Goal: Find specific page/section: Find specific page/section

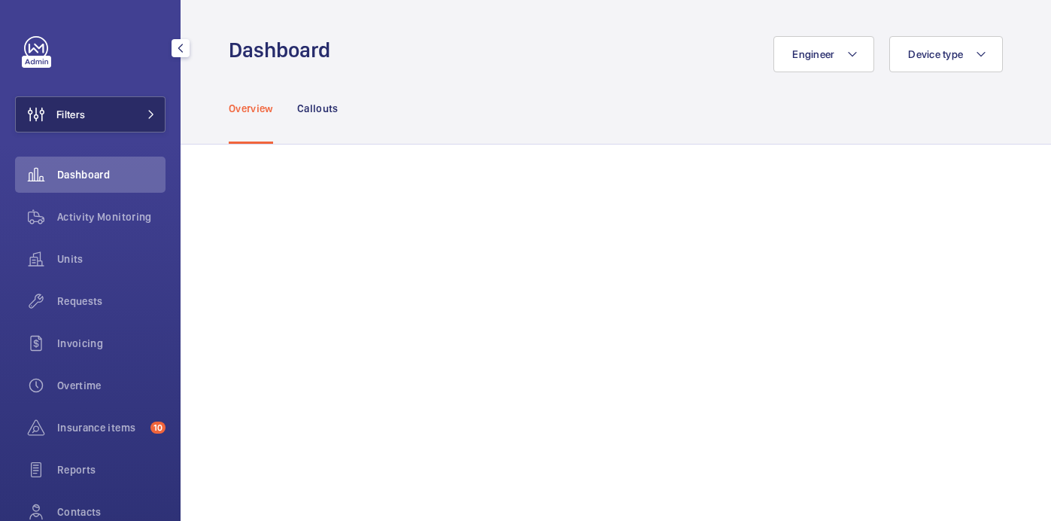
click at [105, 127] on button "Filters" at bounding box center [90, 114] width 150 height 36
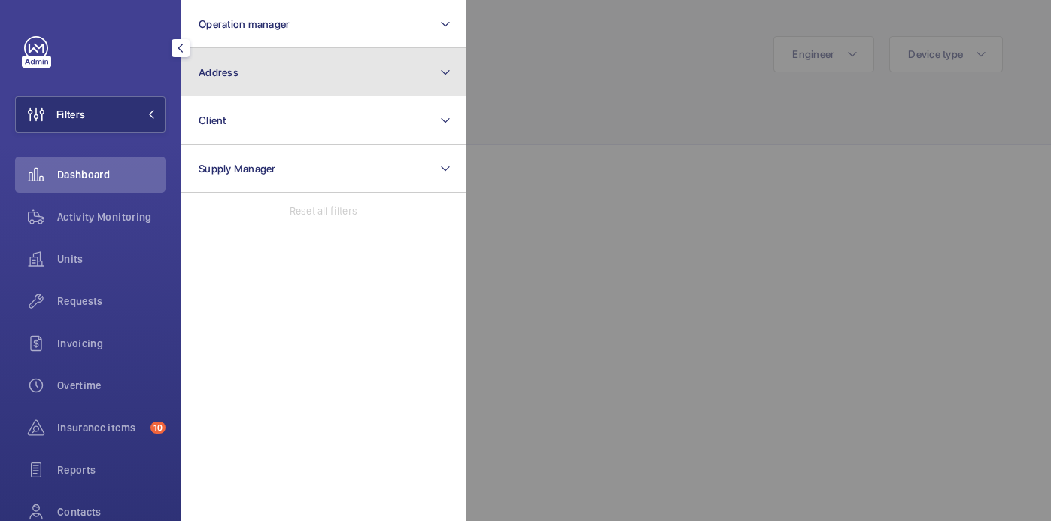
click at [295, 66] on button "Address" at bounding box center [324, 72] width 286 height 48
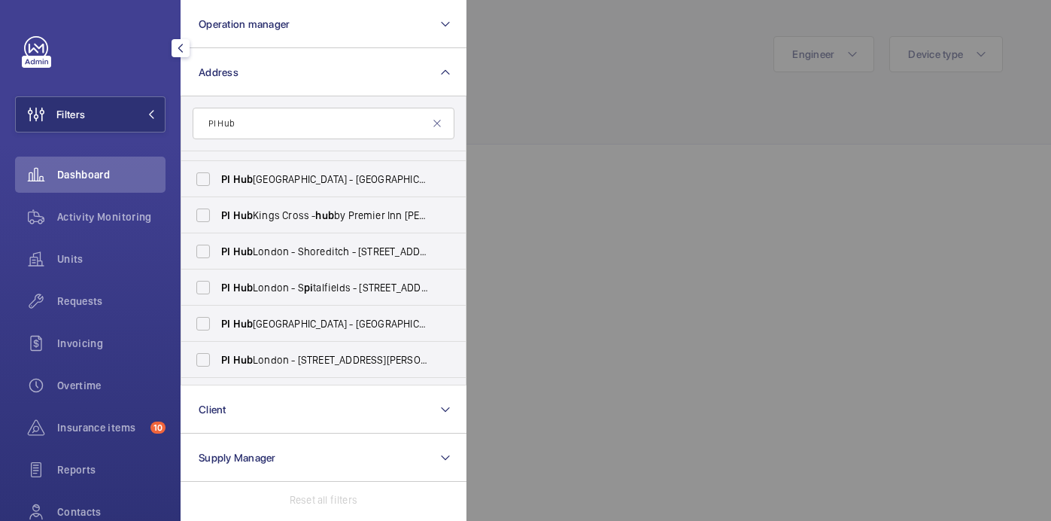
scroll to position [200, 0]
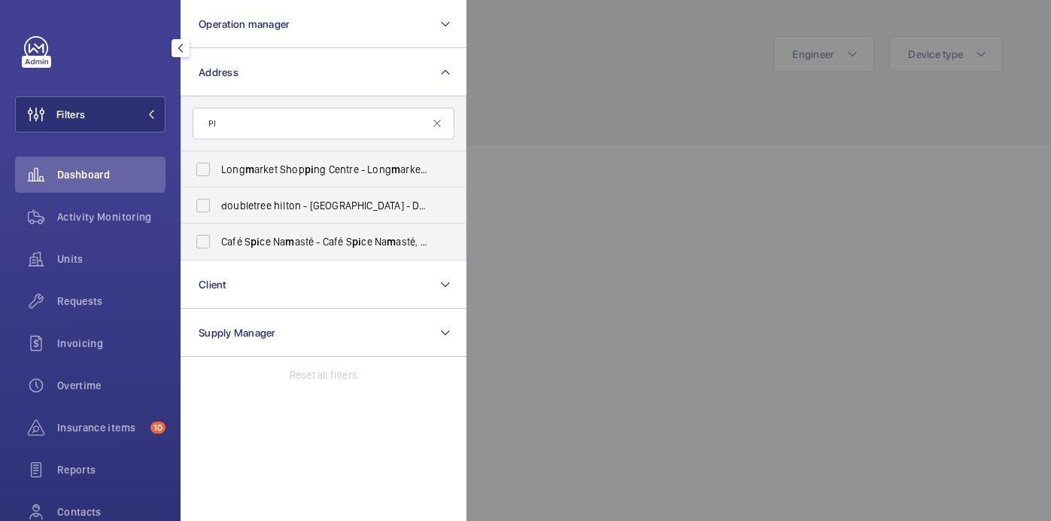
type input "P"
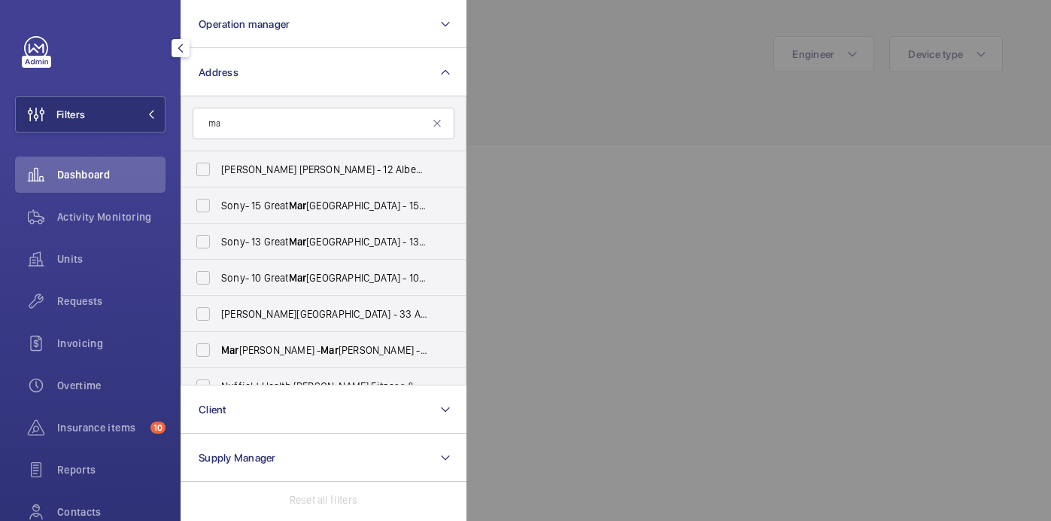
type input "m"
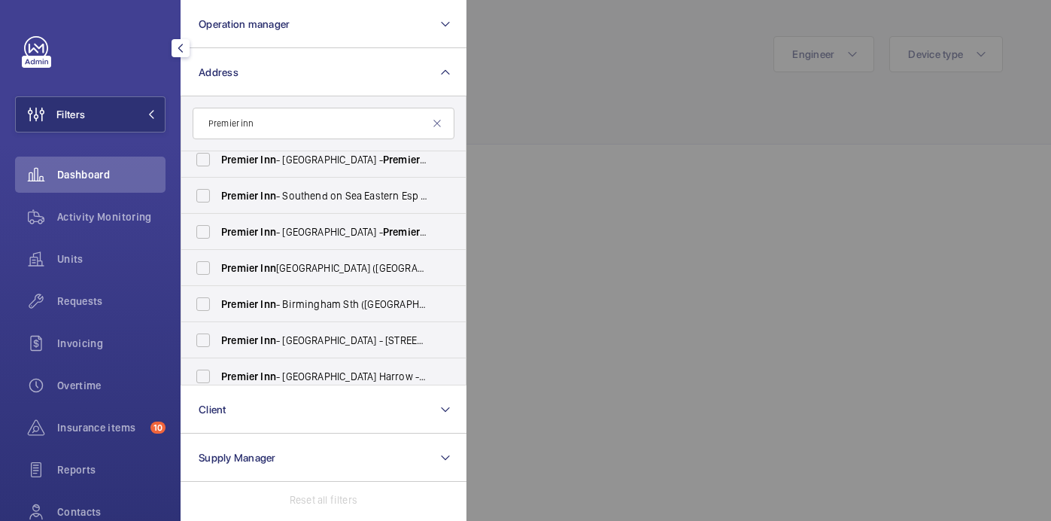
scroll to position [922, 0]
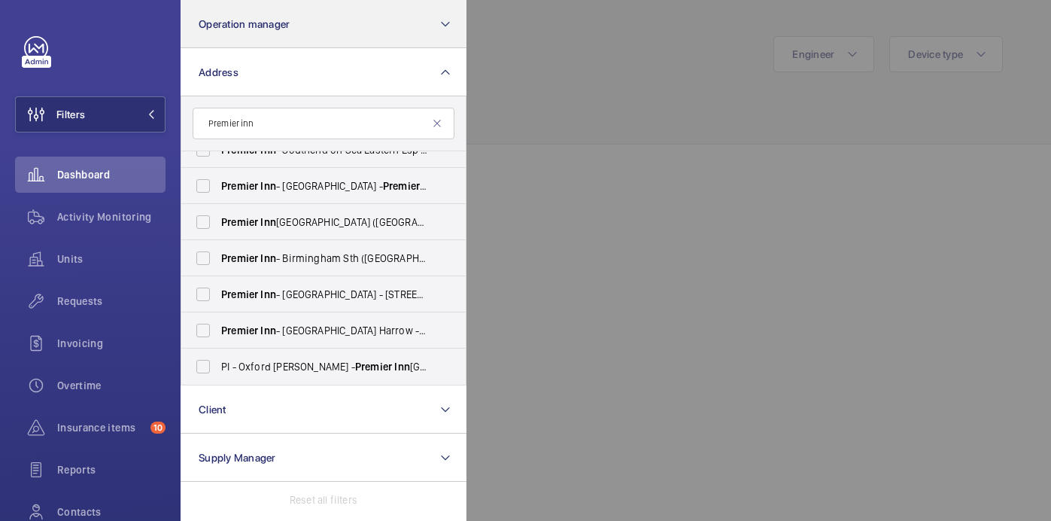
type input "Premier inn"
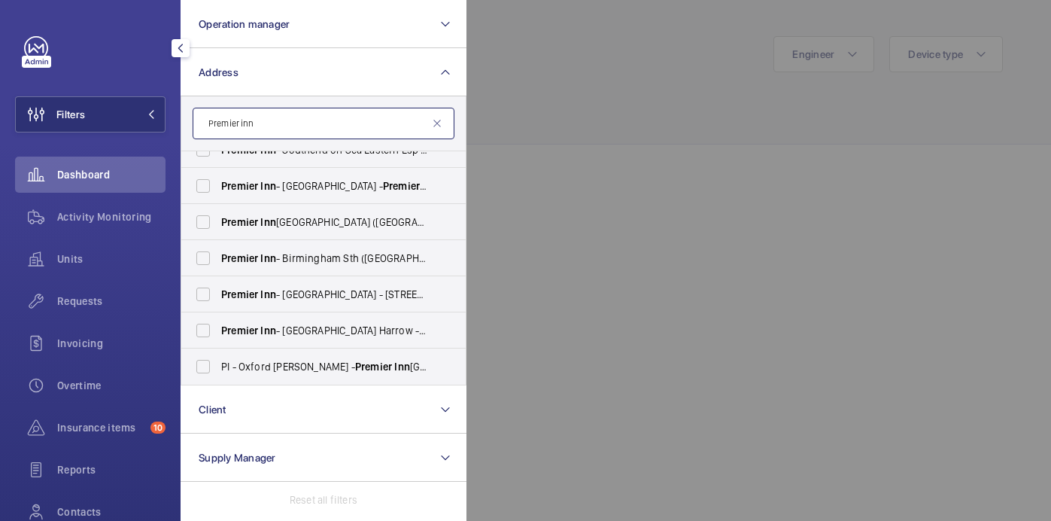
click at [293, 129] on input "Premier inn" at bounding box center [324, 124] width 262 height 32
paste input "PI Hub [GEOGRAPHIC_DATA] - Marylebone"
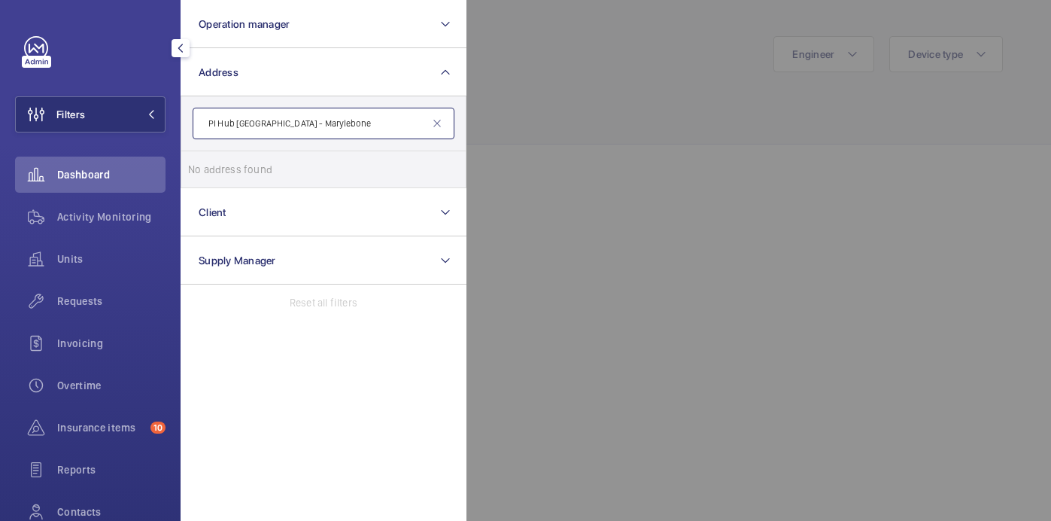
click at [275, 128] on input "PI Hub [GEOGRAPHIC_DATA] - Marylebone" at bounding box center [324, 124] width 262 height 32
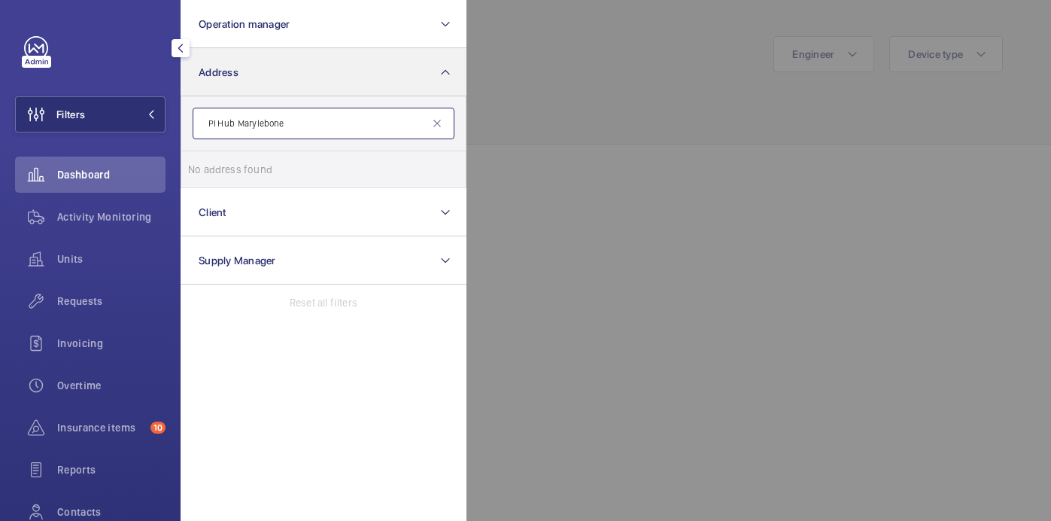
type input "PI Hub Marylebone"
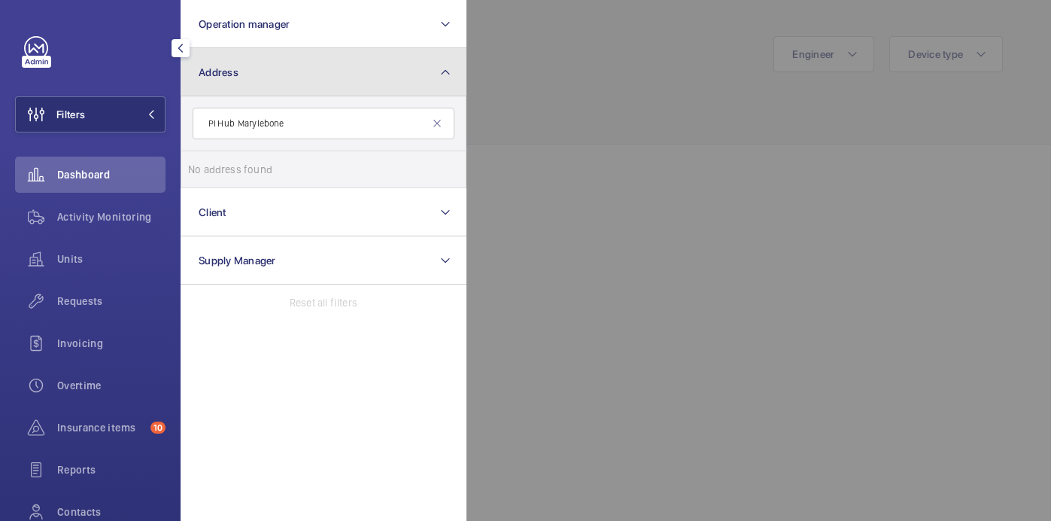
click at [428, 74] on button "Address" at bounding box center [324, 72] width 286 height 48
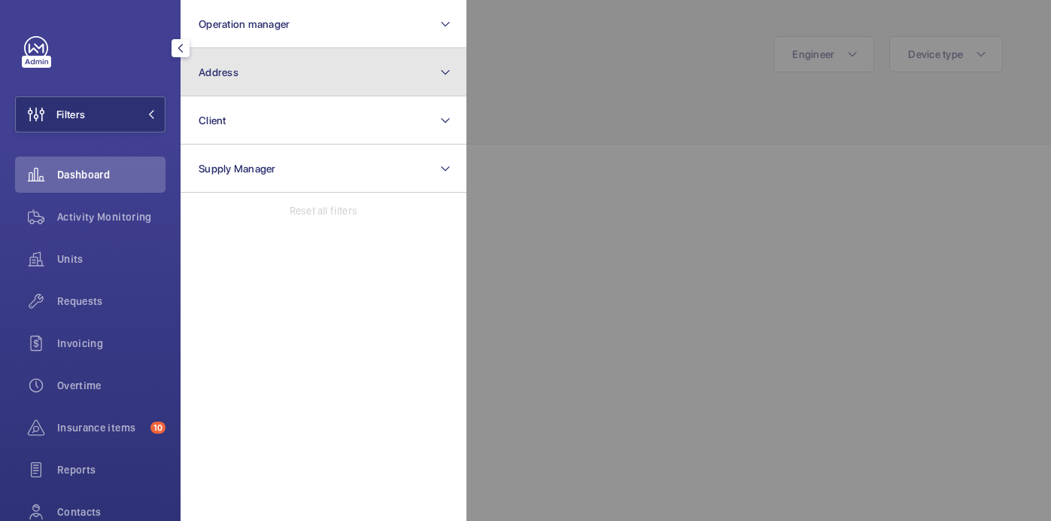
click at [428, 74] on button "Address" at bounding box center [324, 72] width 286 height 48
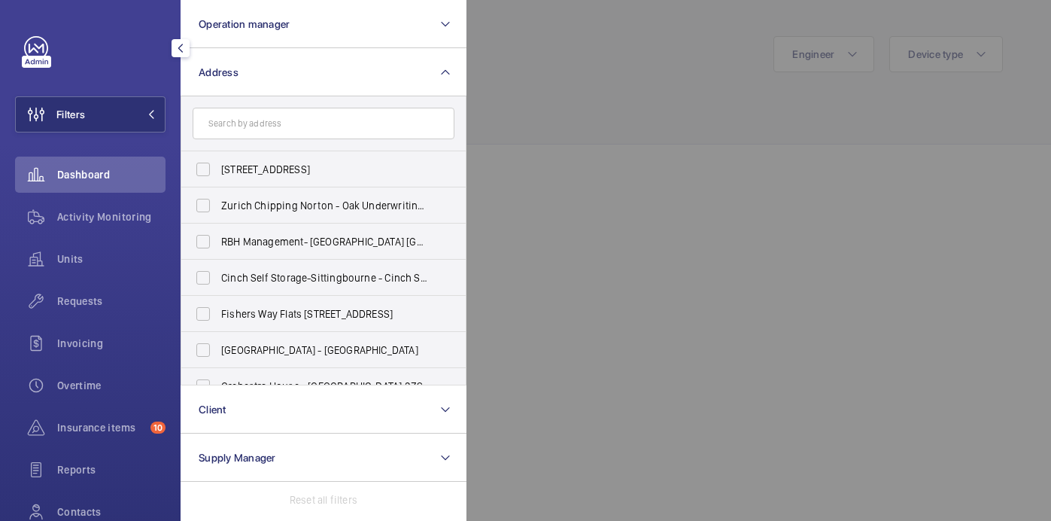
click at [536, 109] on div at bounding box center [991, 260] width 1051 height 521
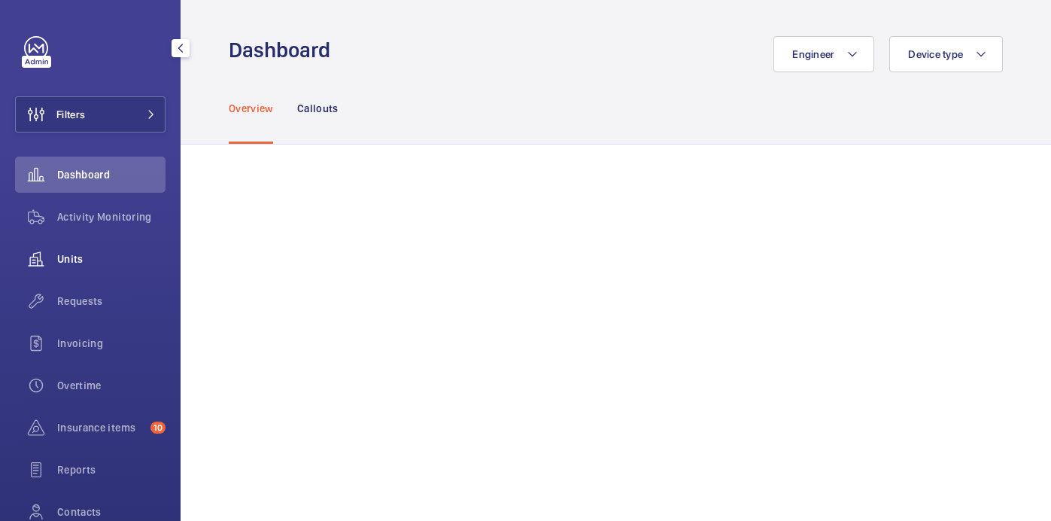
click at [73, 266] on div "Units" at bounding box center [90, 259] width 150 height 36
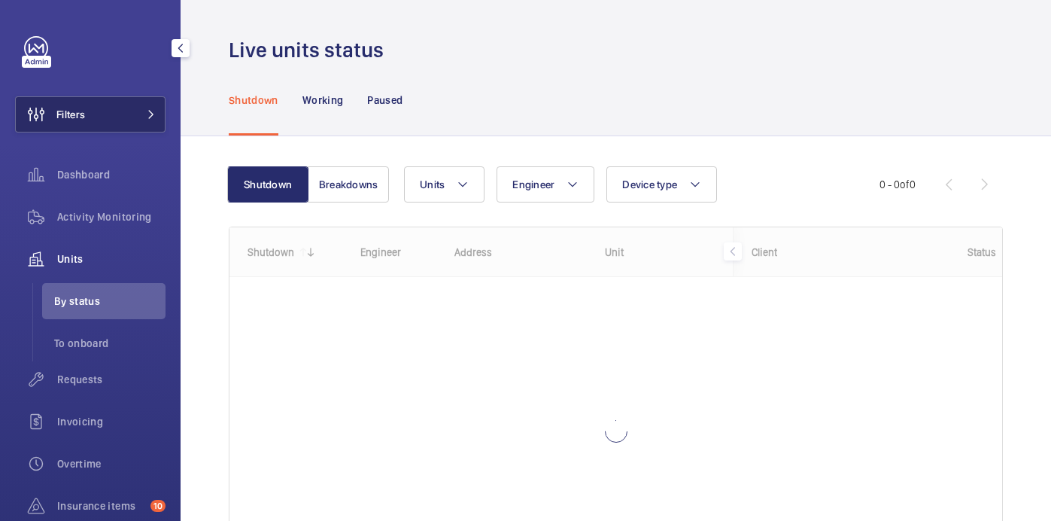
drag, startPoint x: 94, startPoint y: 117, endPoint x: 152, endPoint y: 98, distance: 61.1
click at [94, 118] on button "Filters" at bounding box center [90, 114] width 150 height 36
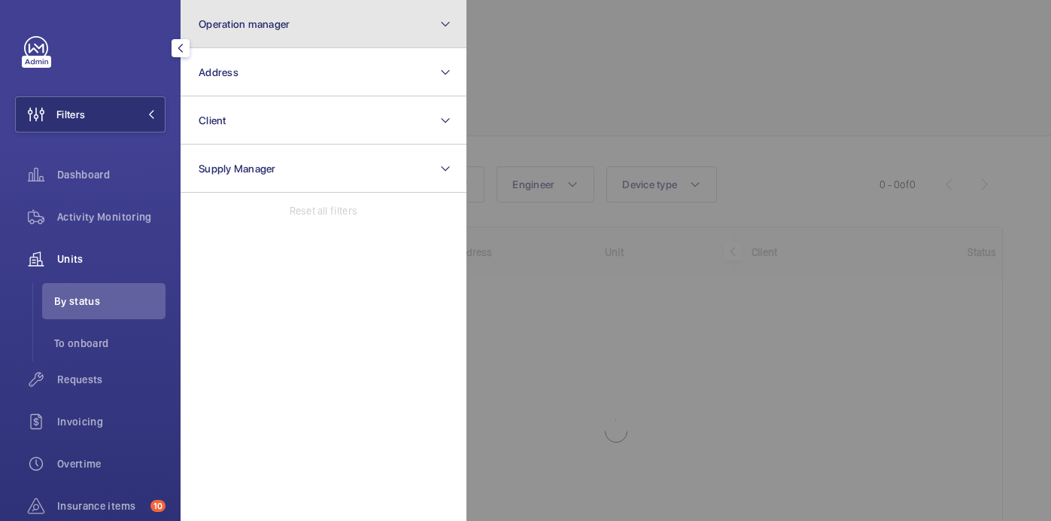
click at [381, 32] on button "Operation manager" at bounding box center [324, 24] width 286 height 48
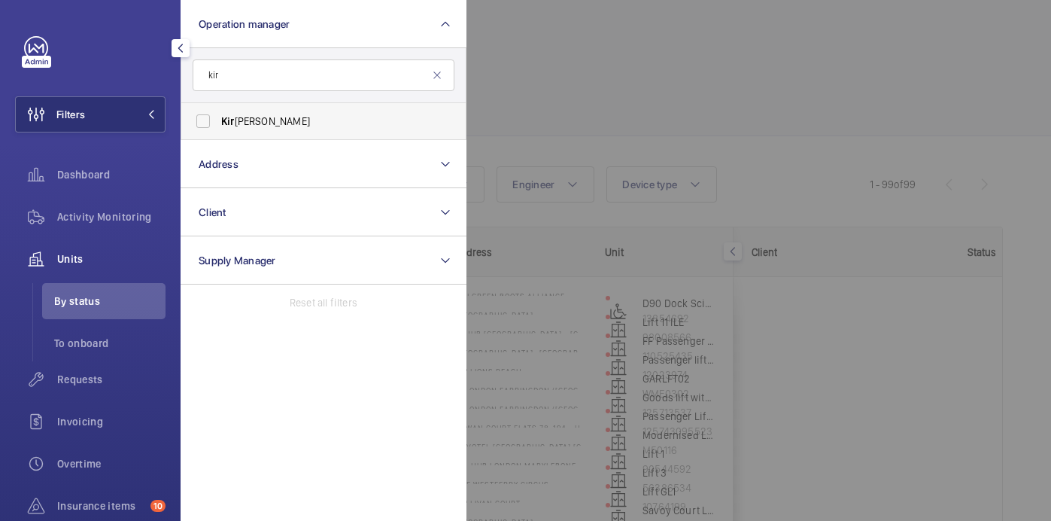
type input "kir"
click at [397, 123] on span "Kir [PERSON_NAME]" at bounding box center [324, 121] width 207 height 15
click at [218, 123] on input "Kir [PERSON_NAME]" at bounding box center [203, 121] width 30 height 30
checkbox input "true"
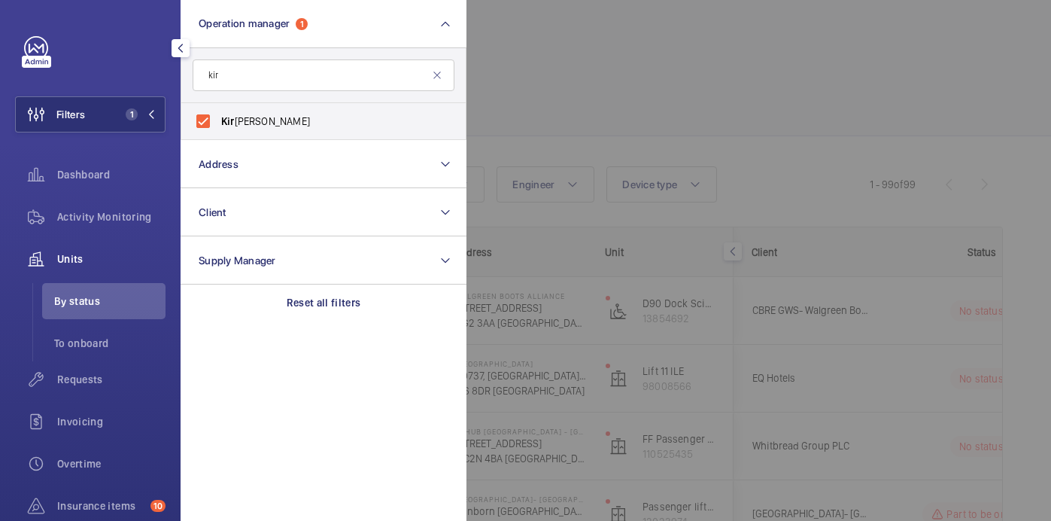
click at [615, 91] on div at bounding box center [991, 260] width 1051 height 521
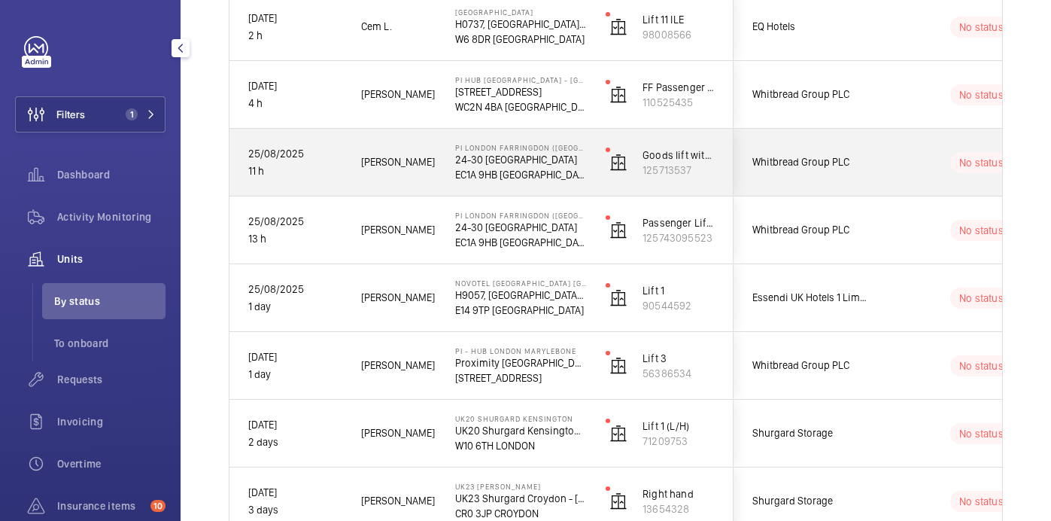
scroll to position [290, 0]
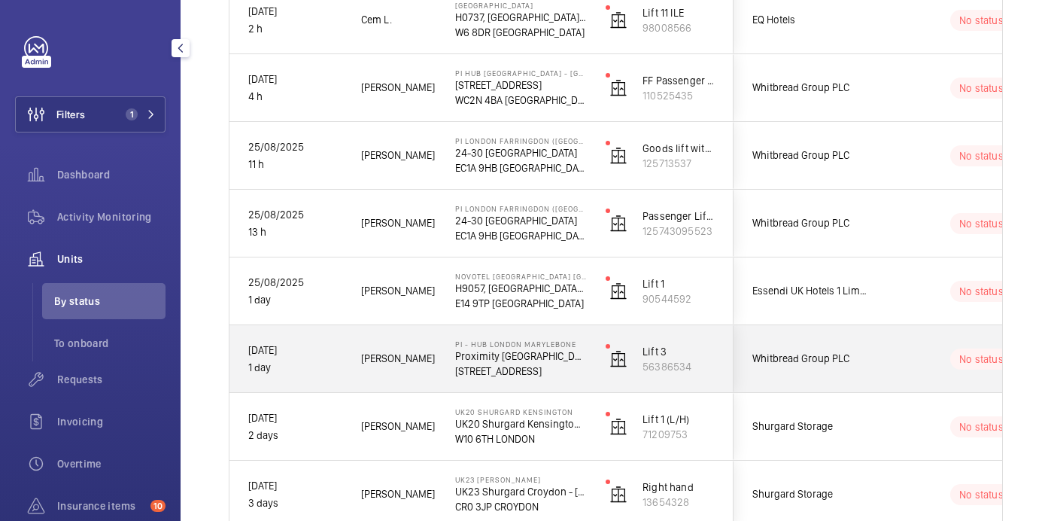
click at [561, 368] on p "[STREET_ADDRESS]" at bounding box center [520, 370] width 131 height 15
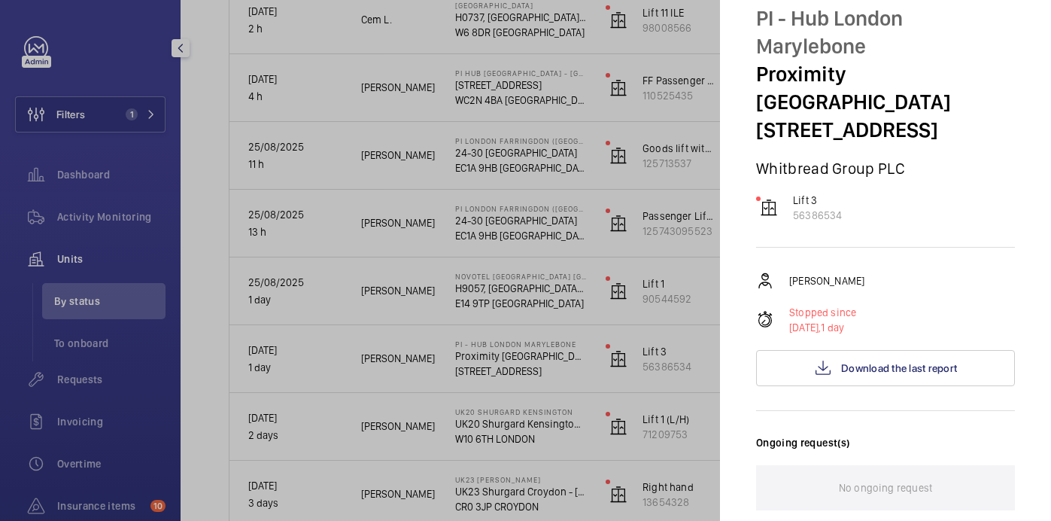
scroll to position [45, 0]
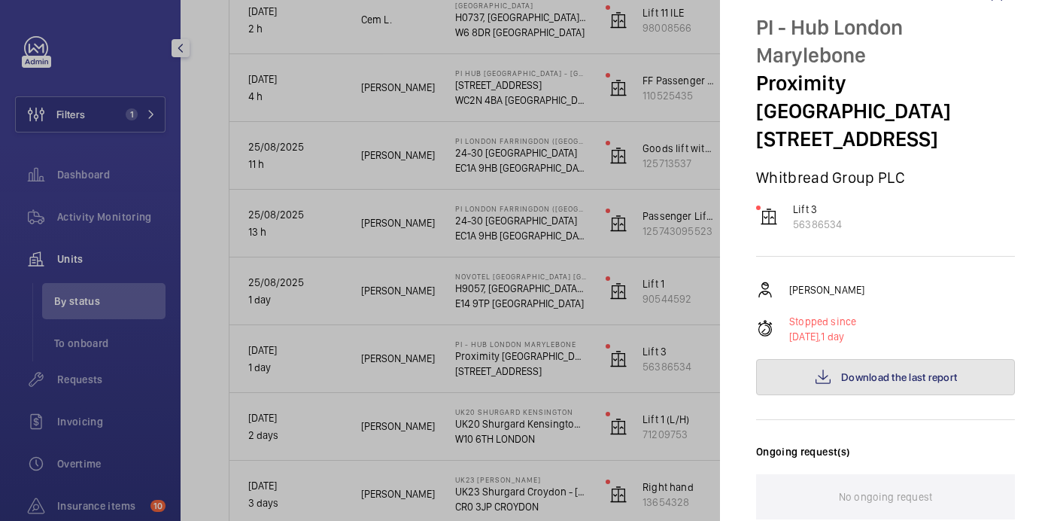
click at [925, 371] on span "Download the last report" at bounding box center [899, 377] width 116 height 12
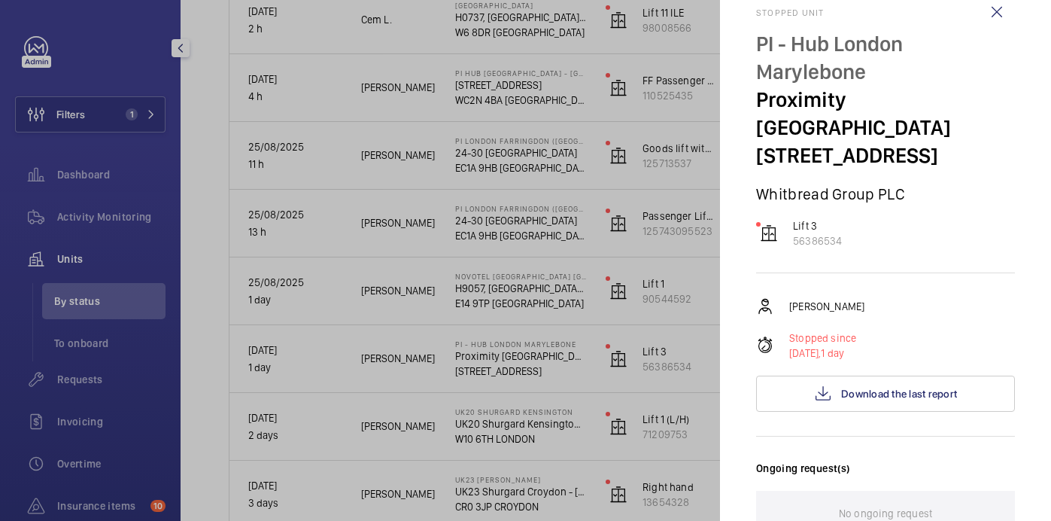
scroll to position [0, 0]
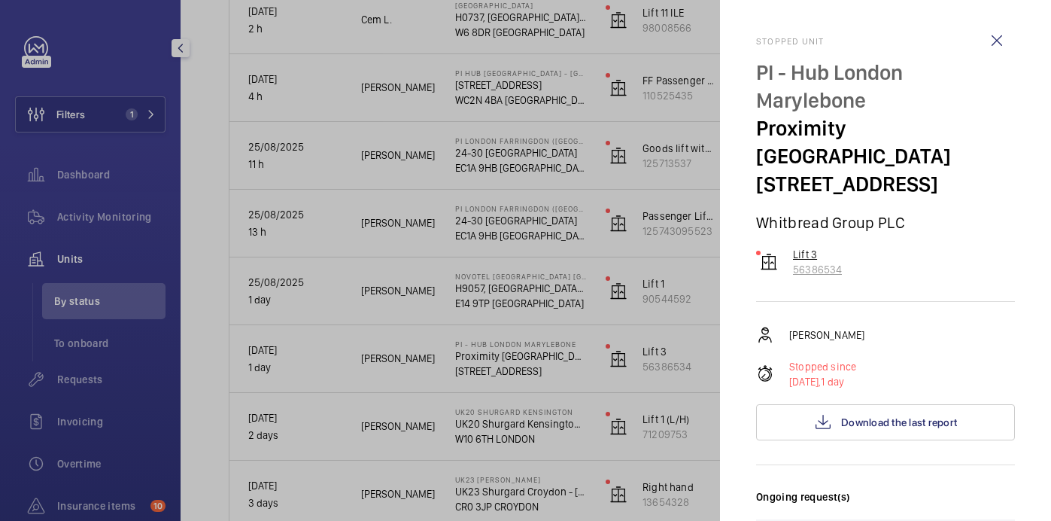
drag, startPoint x: 846, startPoint y: 239, endPoint x: 793, endPoint y: 248, distance: 54.2
click at [793, 248] on div "Lift 3 56386534" at bounding box center [885, 262] width 259 height 30
copy p "56386534"
click at [995, 39] on wm-front-icon-button at bounding box center [997, 41] width 36 height 36
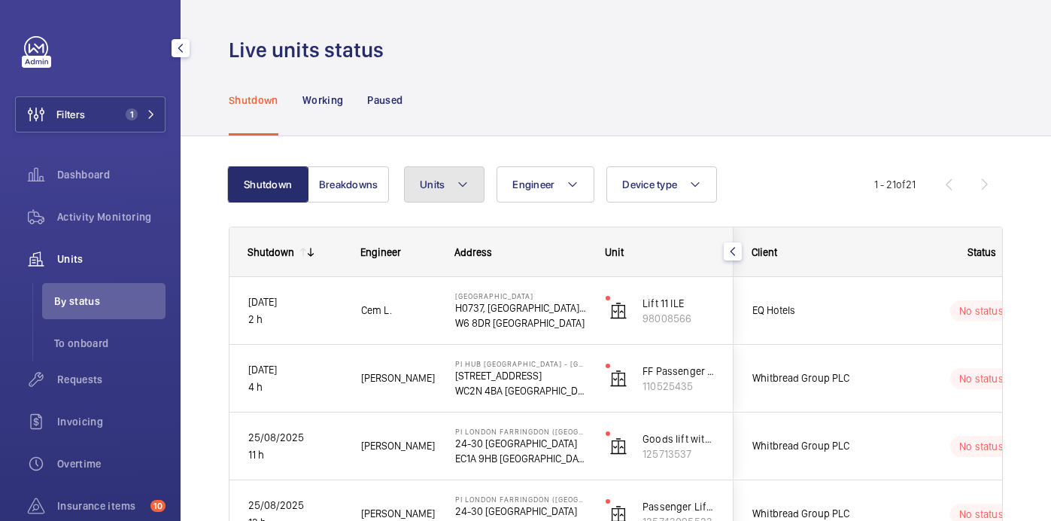
click at [460, 194] on button "Units" at bounding box center [444, 184] width 80 height 36
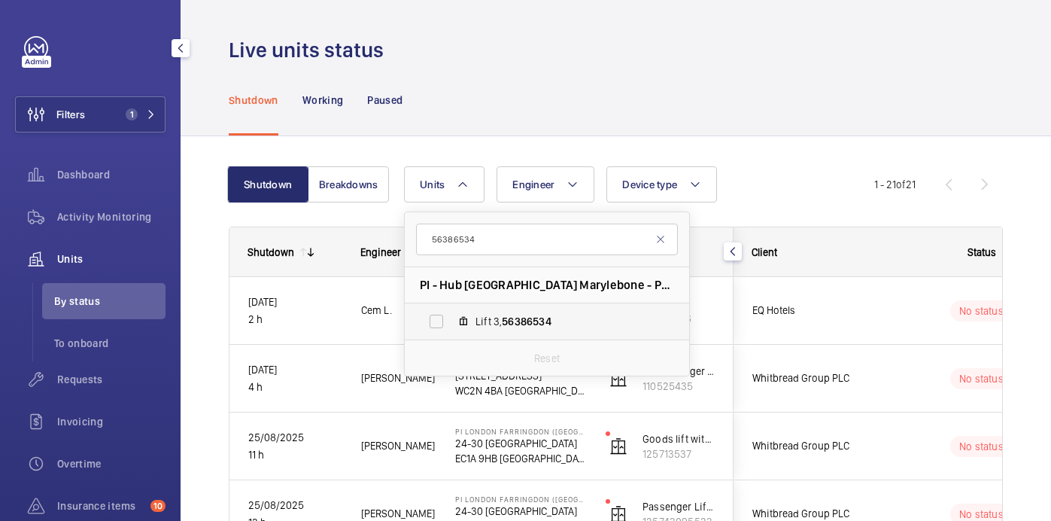
type input "56386534"
click at [497, 317] on span "Lift 3, 56386534" at bounding box center [562, 321] width 175 height 15
click at [451, 317] on input "Lift 3, 56386534" at bounding box center [436, 321] width 30 height 30
checkbox input "true"
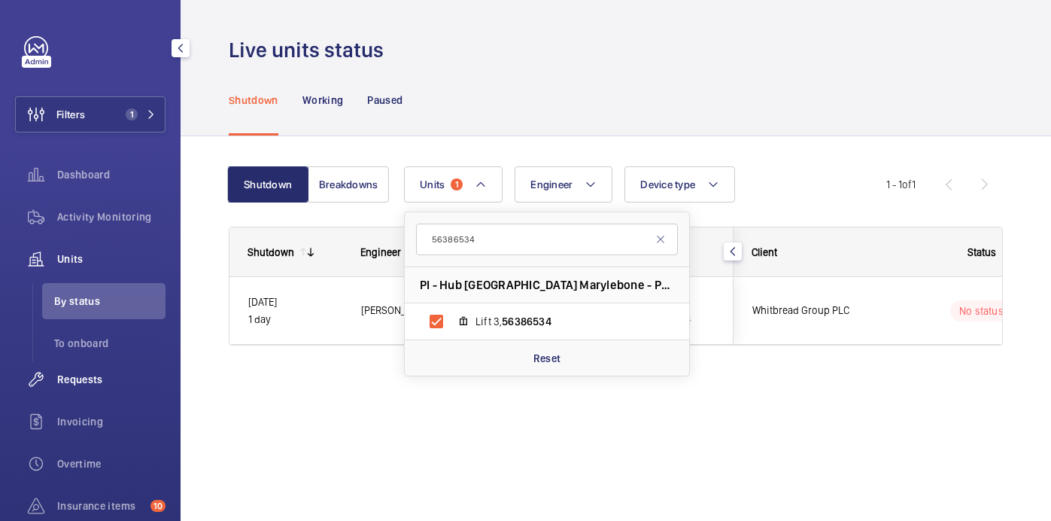
click at [92, 374] on span "Requests" at bounding box center [111, 379] width 108 height 15
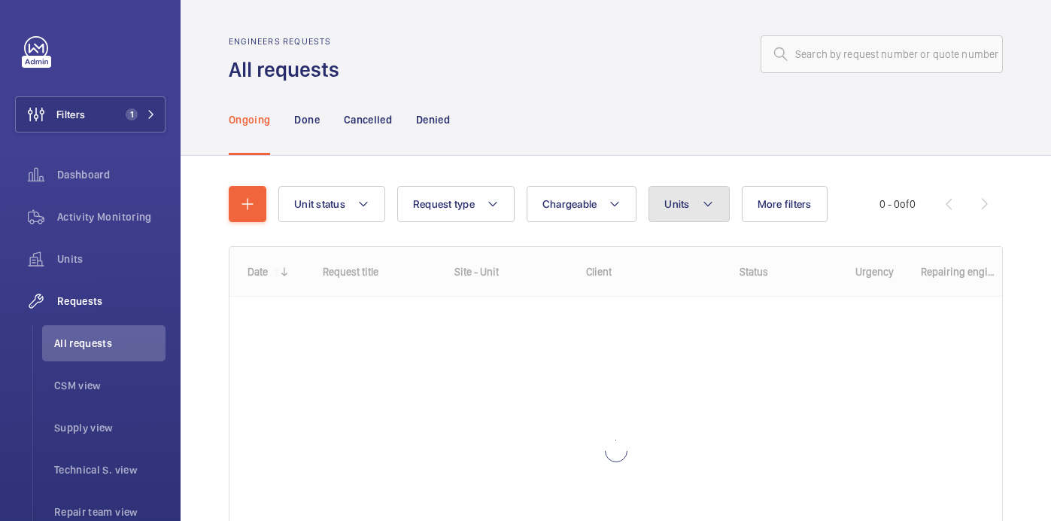
click at [707, 201] on mat-icon at bounding box center [708, 204] width 12 height 18
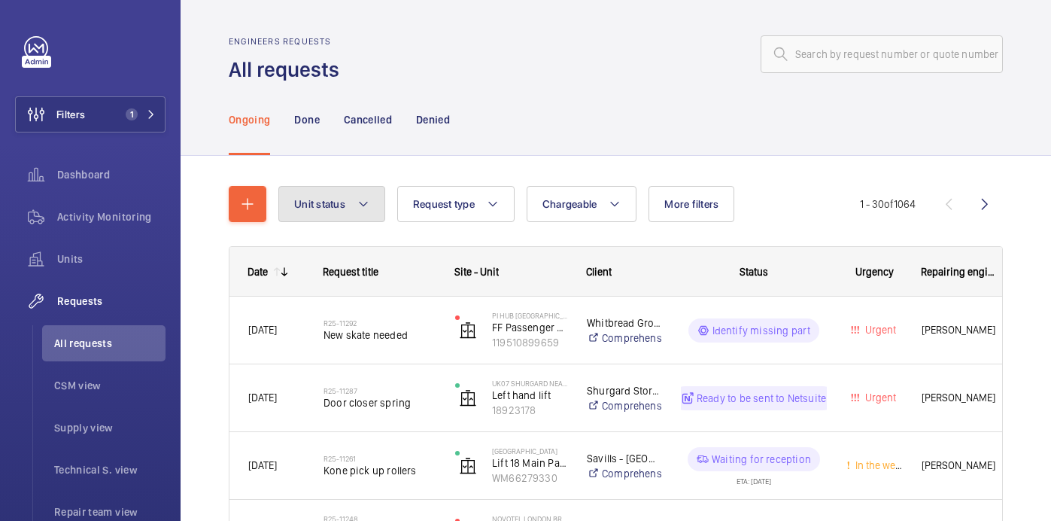
click at [352, 199] on button "Unit status" at bounding box center [331, 204] width 107 height 36
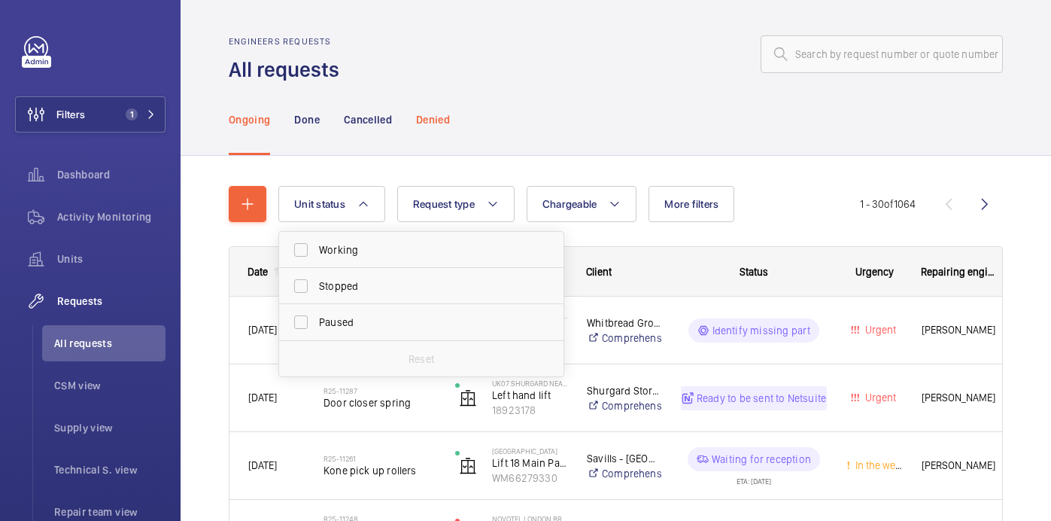
click at [439, 138] on div "Denied" at bounding box center [433, 119] width 34 height 71
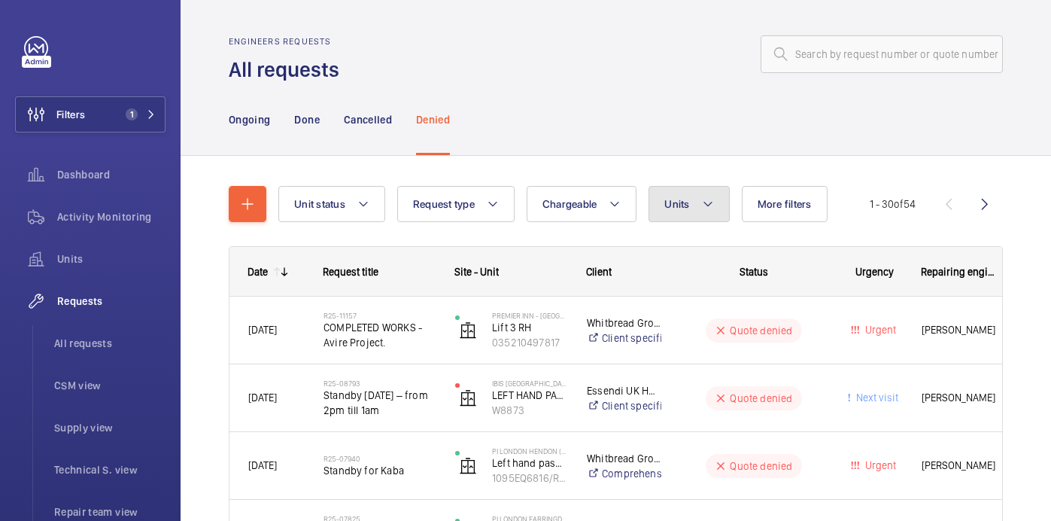
click at [695, 217] on button "Units" at bounding box center [689, 204] width 80 height 36
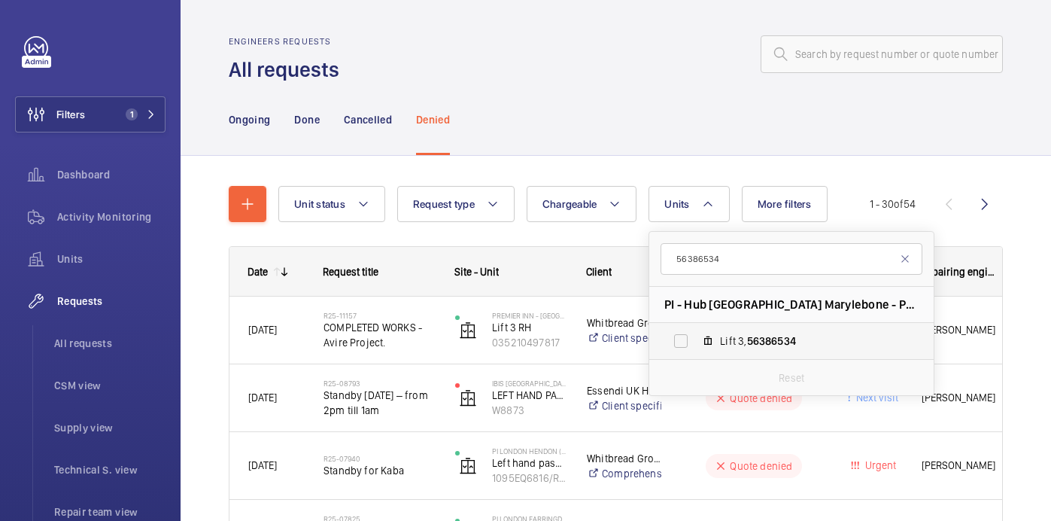
type input "56386534"
click at [749, 341] on span "56386534" at bounding box center [771, 341] width 49 height 12
click at [696, 341] on input "Lift 3, 56386534" at bounding box center [681, 341] width 30 height 30
checkbox input "true"
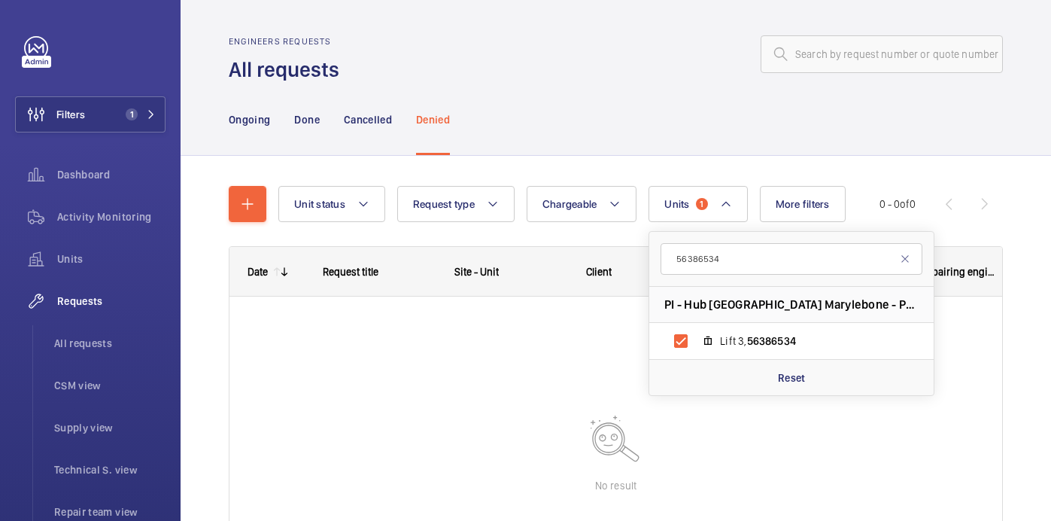
click at [727, 111] on div "Ongoing Done Cancelled Denied" at bounding box center [616, 119] width 774 height 71
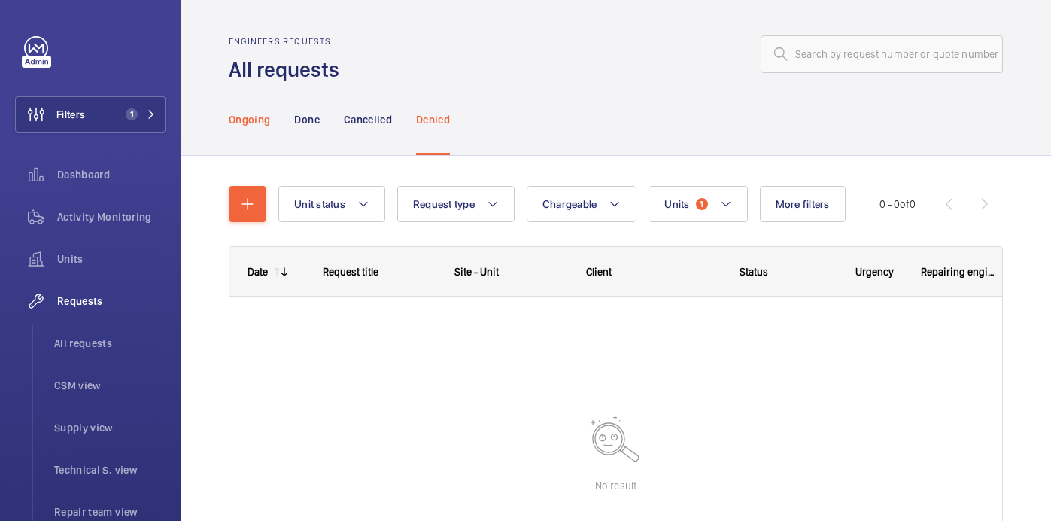
click at [242, 117] on p "Ongoing" at bounding box center [249, 119] width 41 height 15
click at [307, 116] on p "Done" at bounding box center [306, 119] width 25 height 15
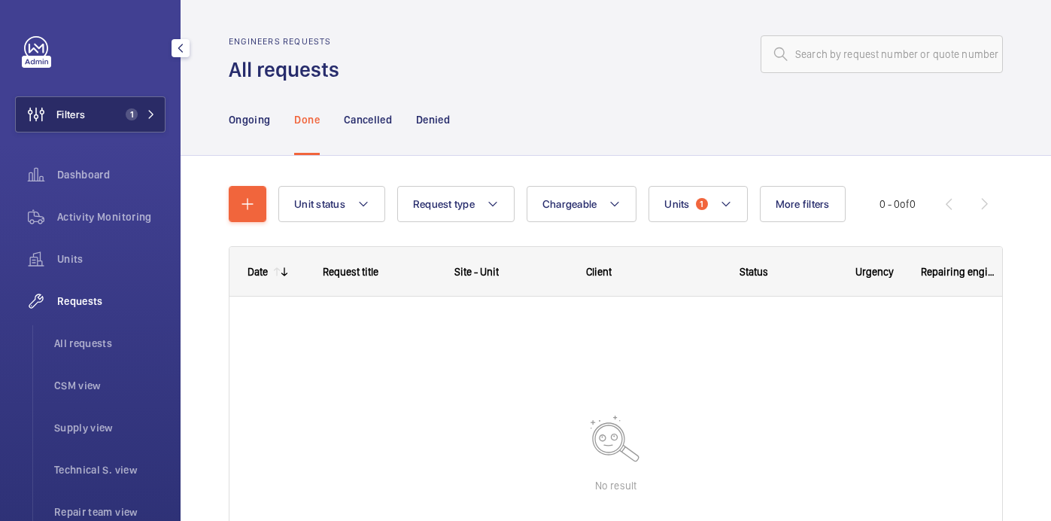
click at [122, 114] on span "1" at bounding box center [129, 114] width 18 height 12
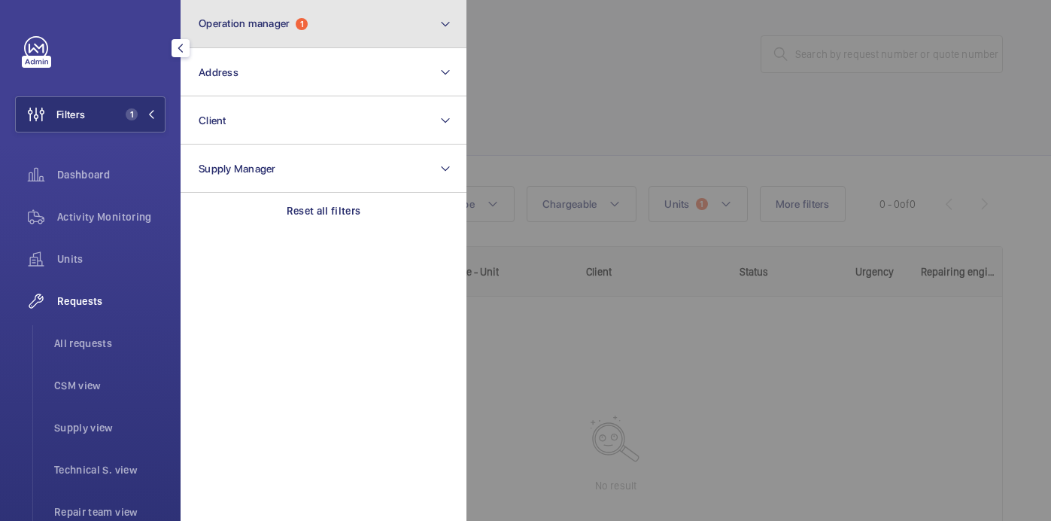
click at [363, 23] on button "Operation manager 1" at bounding box center [324, 24] width 286 height 48
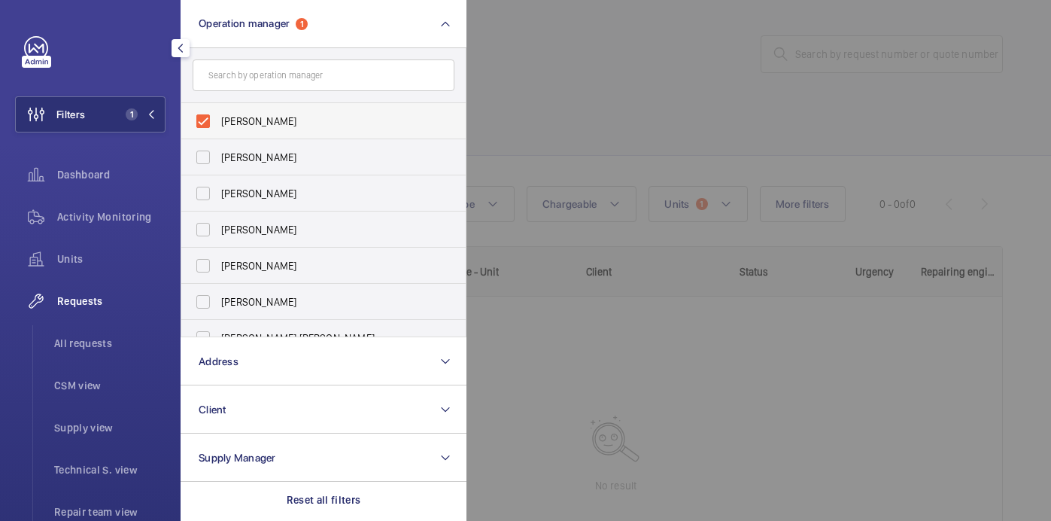
click at [318, 121] on span "[PERSON_NAME]" at bounding box center [324, 121] width 207 height 15
click at [218, 121] on input "[PERSON_NAME]" at bounding box center [203, 121] width 30 height 30
checkbox input "false"
click at [653, 93] on div at bounding box center [991, 260] width 1051 height 521
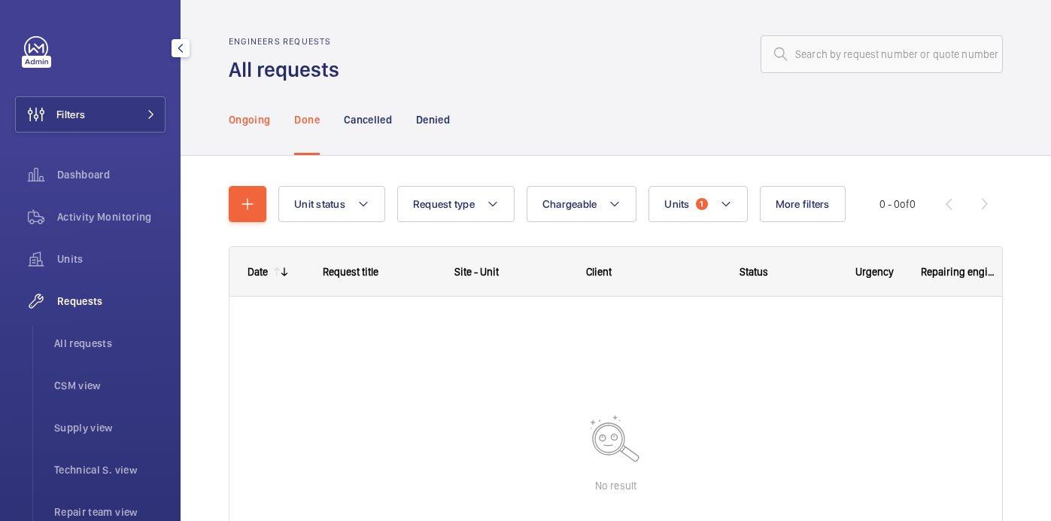
click at [236, 129] on div "Ongoing" at bounding box center [249, 119] width 41 height 71
click at [299, 118] on p "Done" at bounding box center [306, 119] width 25 height 15
click at [366, 128] on div "Cancelled" at bounding box center [368, 119] width 48 height 71
click at [439, 126] on p "Denied" at bounding box center [433, 119] width 34 height 15
click at [252, 130] on div "Ongoing" at bounding box center [249, 119] width 41 height 71
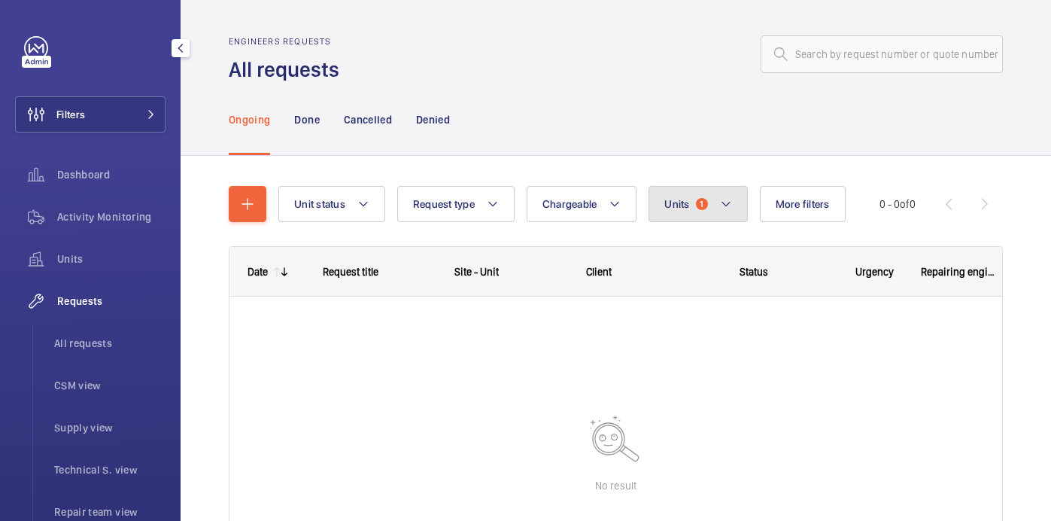
click at [714, 198] on button "Units 1" at bounding box center [698, 204] width 99 height 36
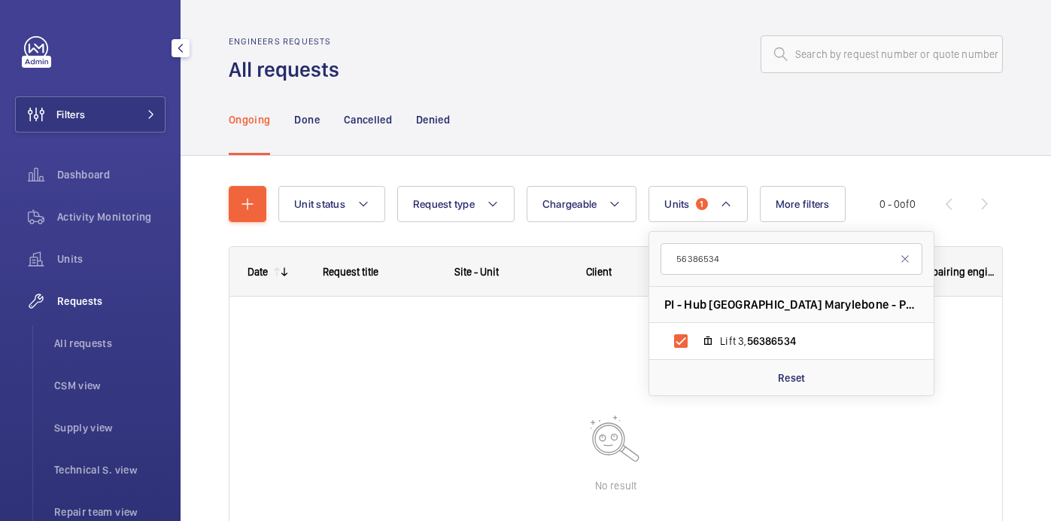
type input "56386534"
click at [607, 126] on div "Ongoing Done Cancelled Denied" at bounding box center [616, 119] width 774 height 71
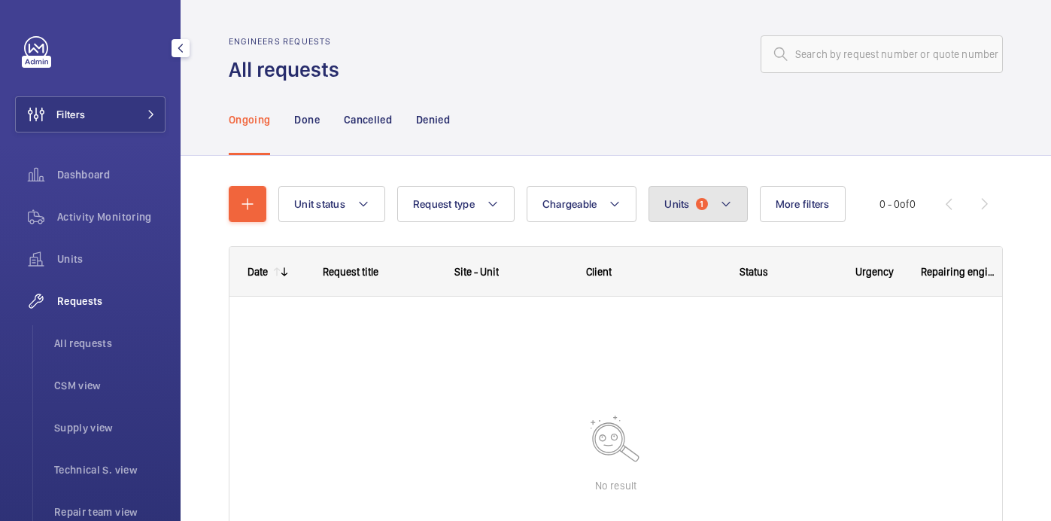
click at [735, 210] on button "Units 1" at bounding box center [698, 204] width 99 height 36
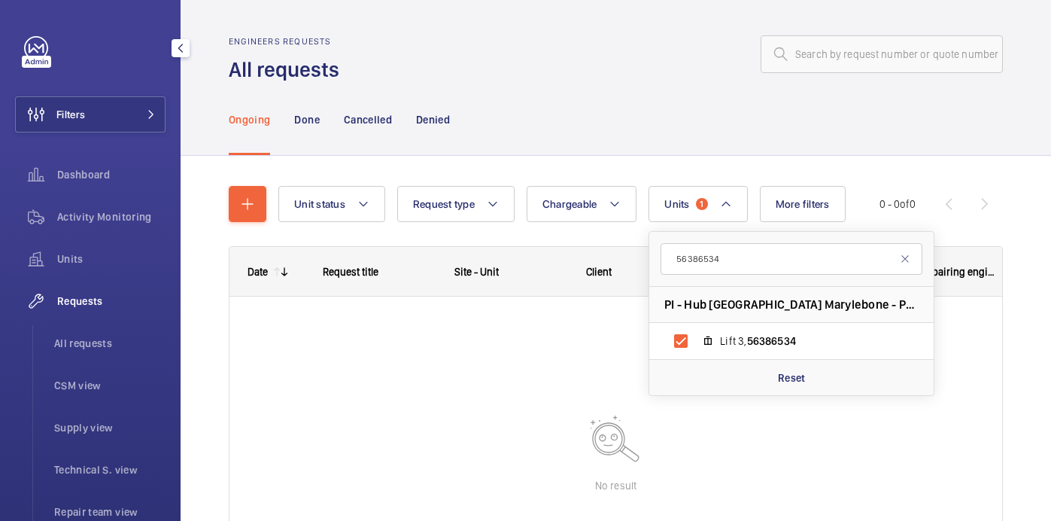
type input "56386534"
click at [703, 117] on div "Ongoing Done Cancelled Denied" at bounding box center [616, 119] width 774 height 71
